Goal: Find specific page/section: Find specific page/section

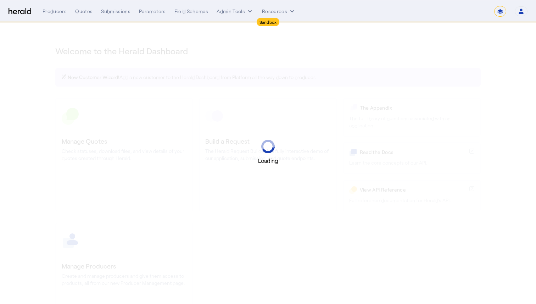
select select "*******"
select select "pfm_2v8p_herald_api"
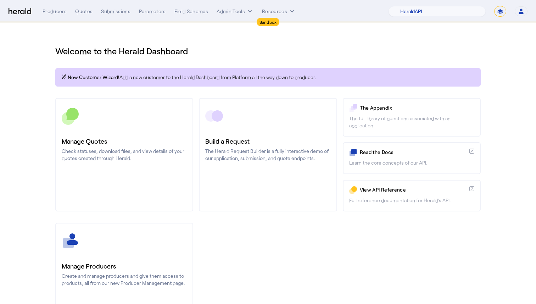
click at [305, 170] on link "Build a Request The Herald Request Builder is a fully interactive demo of our a…" at bounding box center [268, 155] width 138 height 114
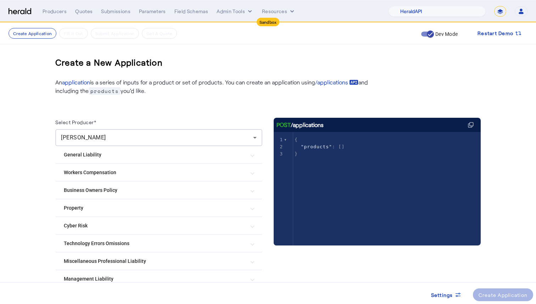
click at [208, 222] on Risk "Cyber Risk" at bounding box center [155, 225] width 182 height 7
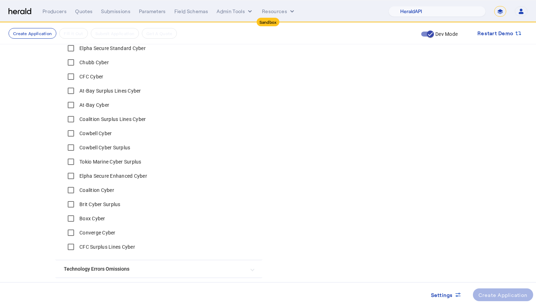
scroll to position [299, 0]
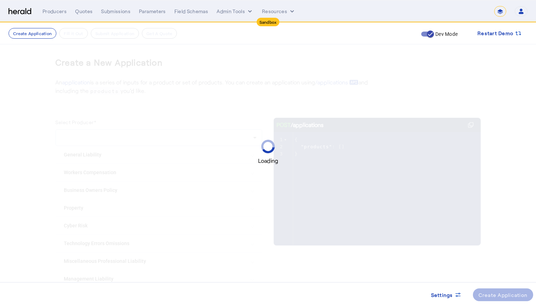
select select "*******"
select select "pfm_2v8p_herald_api"
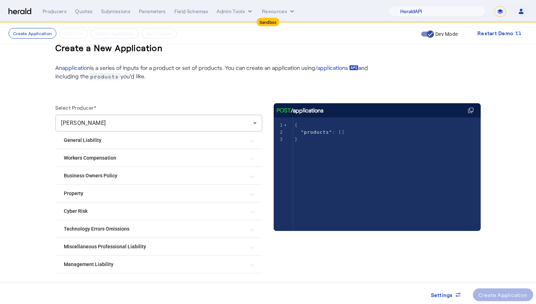
scroll to position [38, 0]
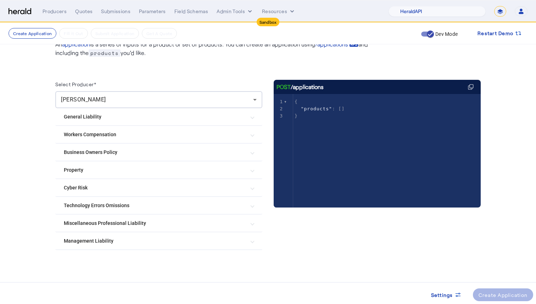
click at [157, 193] on mat-expansion-panel-header "Cyber Risk" at bounding box center [158, 187] width 207 height 17
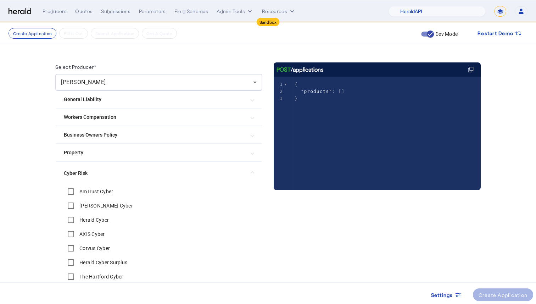
scroll to position [0, 0]
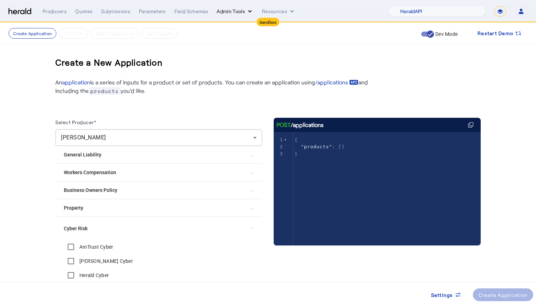
click at [247, 11] on icon "internal dropdown menu" at bounding box center [250, 11] width 7 height 7
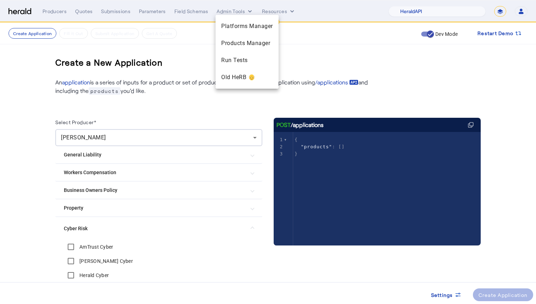
click at [81, 13] on div at bounding box center [268, 152] width 536 height 304
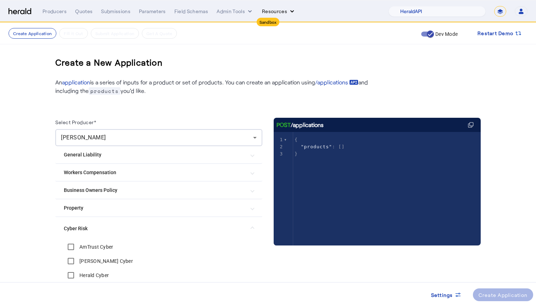
click at [282, 15] on button "Resources" at bounding box center [279, 11] width 34 height 7
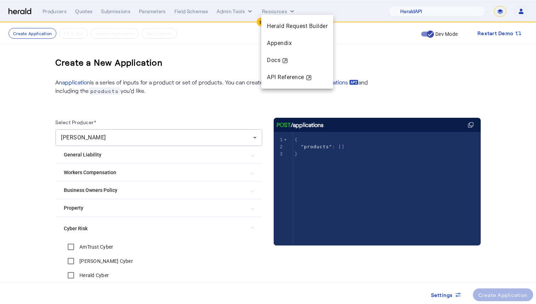
click at [281, 11] on div at bounding box center [268, 152] width 536 height 304
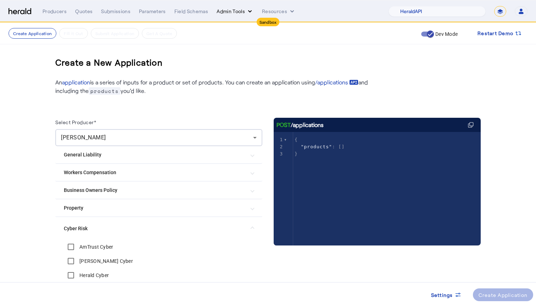
click at [241, 13] on button "Admin Tools" at bounding box center [235, 11] width 37 height 7
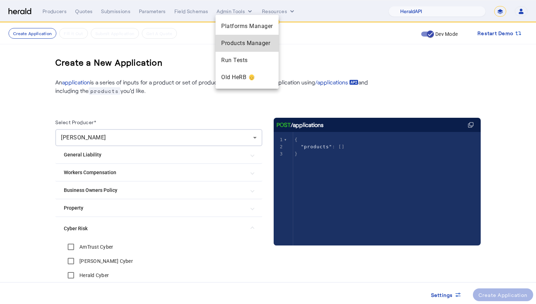
click at [238, 43] on span "Products Manager" at bounding box center [247, 43] width 52 height 9
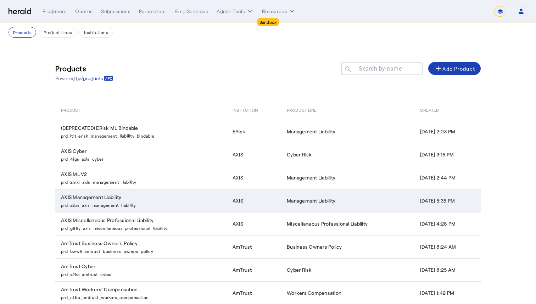
scroll to position [81, 0]
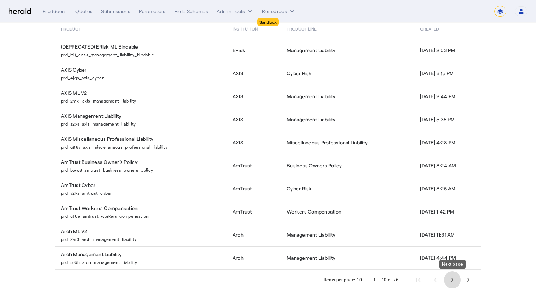
click at [455, 280] on span "Next page" at bounding box center [452, 279] width 17 height 17
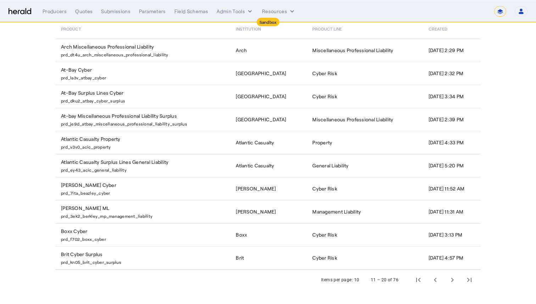
click at [359, 280] on div "10" at bounding box center [356, 279] width 5 height 7
click at [448, 281] on span "Next page" at bounding box center [452, 279] width 17 height 17
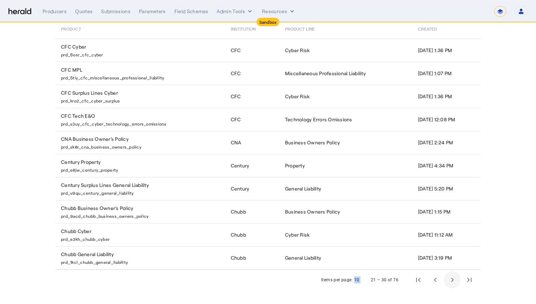
click at [448, 281] on span "Next page" at bounding box center [452, 279] width 17 height 17
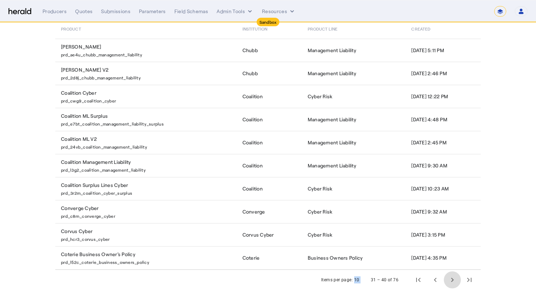
click at [448, 281] on span "Next page" at bounding box center [452, 279] width 17 height 17
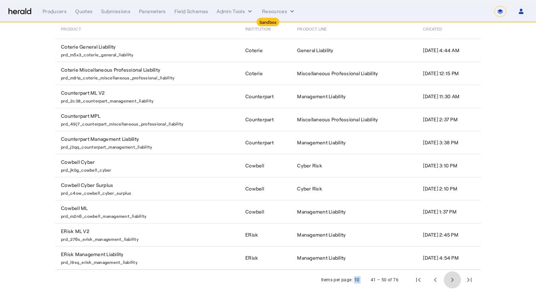
click at [448, 281] on span "Next page" at bounding box center [452, 279] width 17 height 17
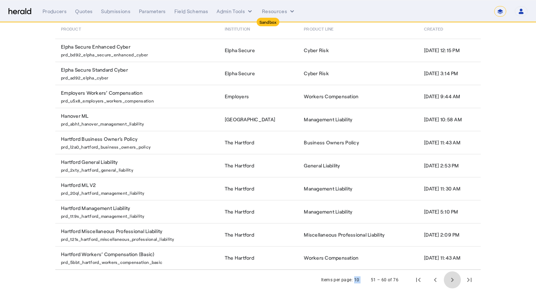
click at [448, 281] on span "Next page" at bounding box center [452, 279] width 17 height 17
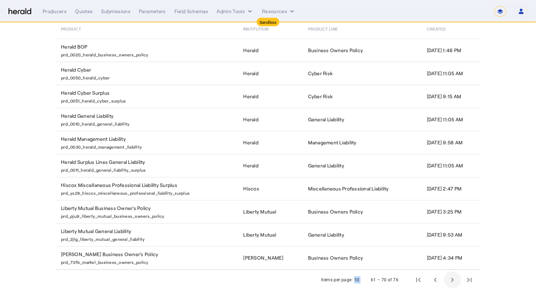
click at [448, 281] on span "Next page" at bounding box center [452, 279] width 17 height 17
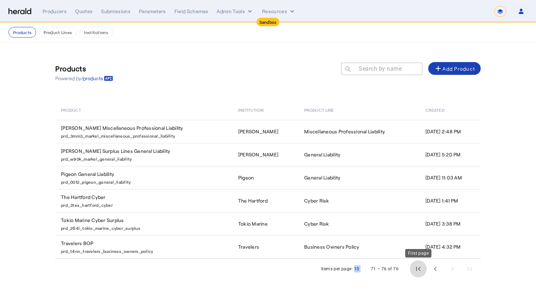
click at [420, 267] on span "First page" at bounding box center [418, 268] width 17 height 17
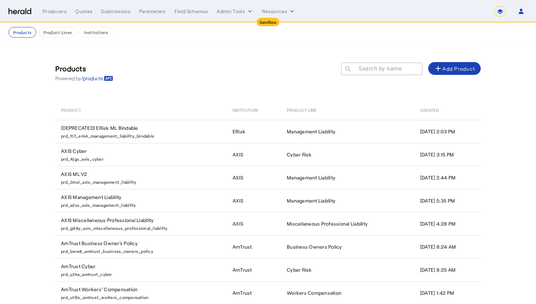
click at [378, 71] on mat-label "Search by name" at bounding box center [380, 68] width 43 height 7
click at [378, 71] on input "Search by name" at bounding box center [385, 68] width 64 height 9
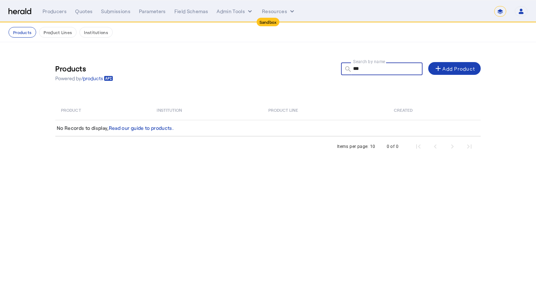
type input "****"
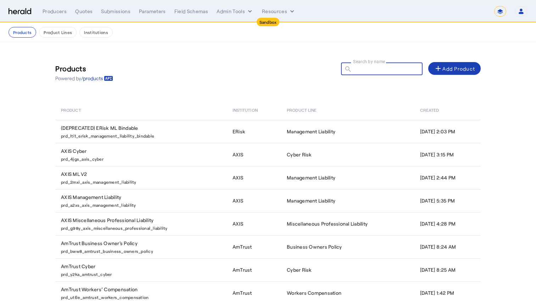
click at [299, 51] on div "Products Powered by /products Search by name search add Add Product Product Ins…" at bounding box center [268, 213] width 454 height 343
